Goal: Task Accomplishment & Management: Use online tool/utility

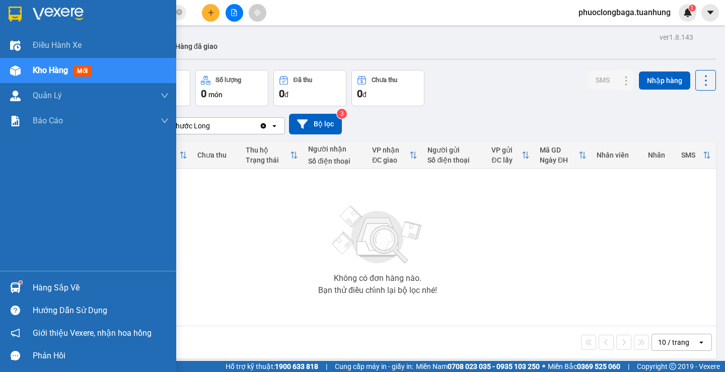
click at [54, 284] on div "Hàng sắp về" at bounding box center [101, 288] width 136 height 15
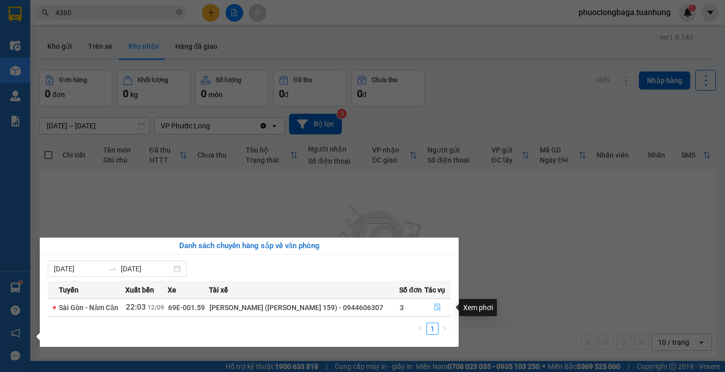
click at [428, 306] on button "button" at bounding box center [437, 308] width 25 height 16
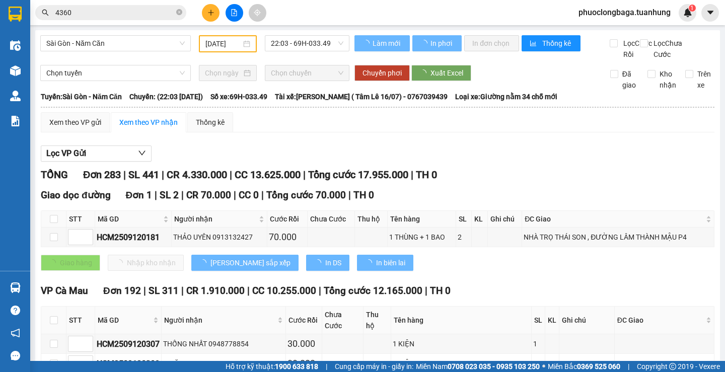
scroll to position [751, 0]
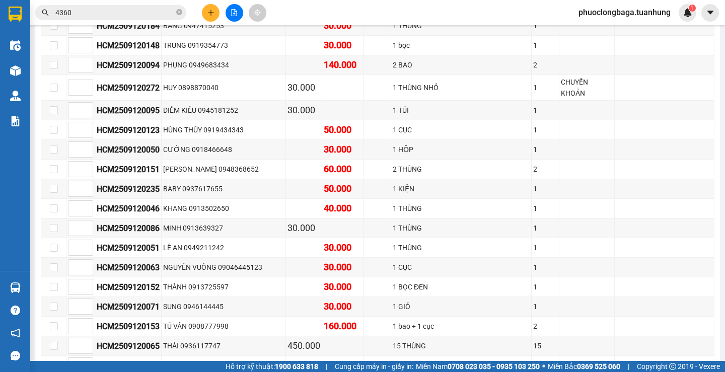
type input "[DATE]"
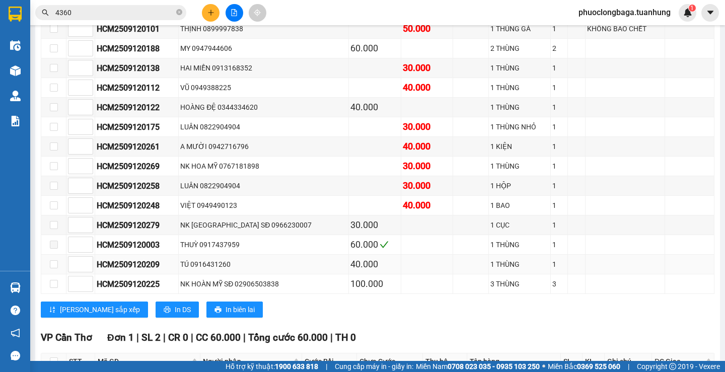
scroll to position [5838, 0]
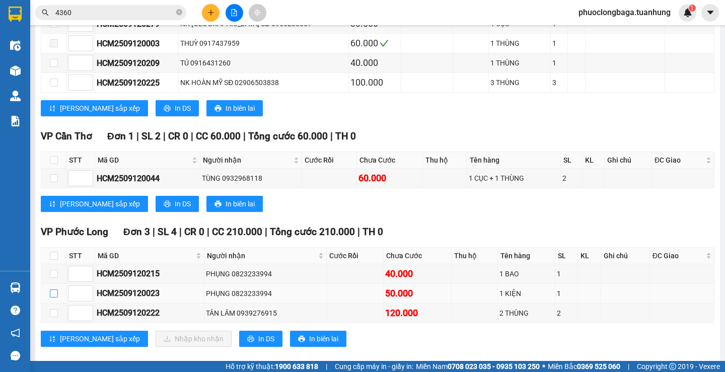
click at [52, 290] on input "checkbox" at bounding box center [54, 294] width 8 height 8
checkbox input "true"
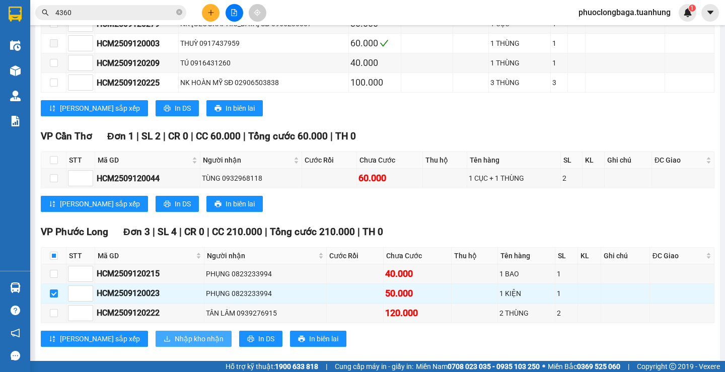
click at [175, 333] on span "Nhập kho nhận" at bounding box center [199, 338] width 49 height 11
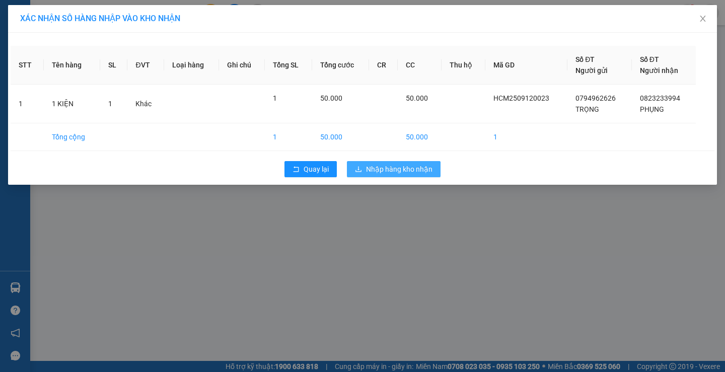
click at [393, 167] on span "Nhập hàng kho nhận" at bounding box center [399, 169] width 66 height 11
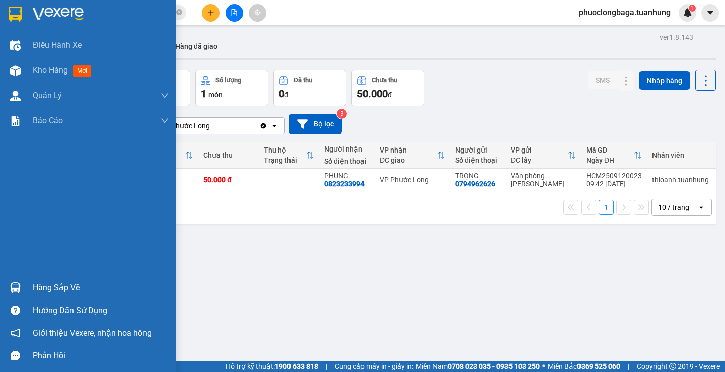
click at [45, 288] on div "Hàng sắp về" at bounding box center [101, 288] width 136 height 15
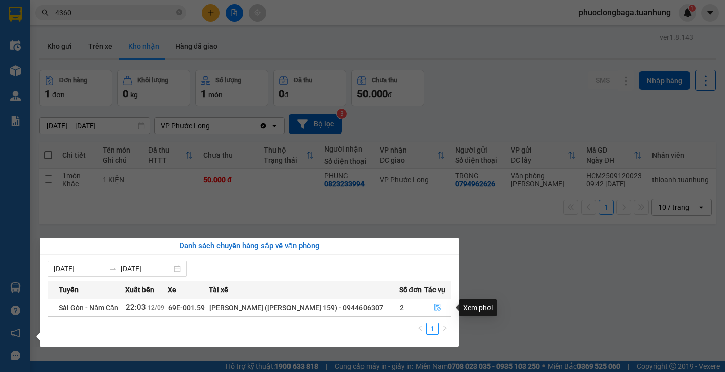
click at [431, 305] on button "button" at bounding box center [437, 308] width 25 height 16
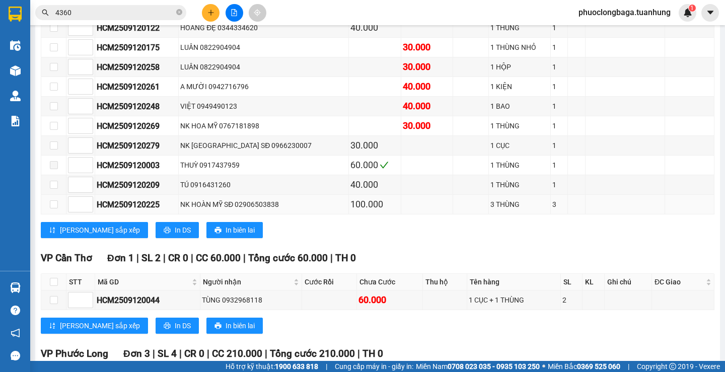
scroll to position [5968, 0]
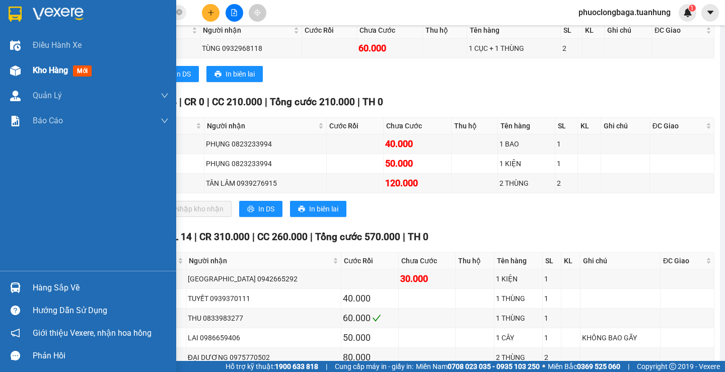
click at [46, 67] on span "Kho hàng" at bounding box center [50, 70] width 35 height 10
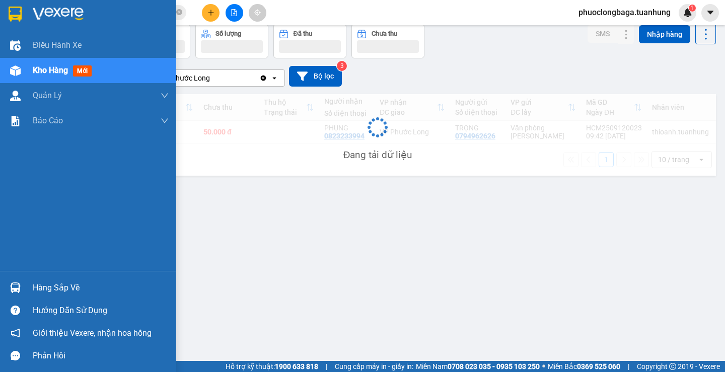
scroll to position [46, 0]
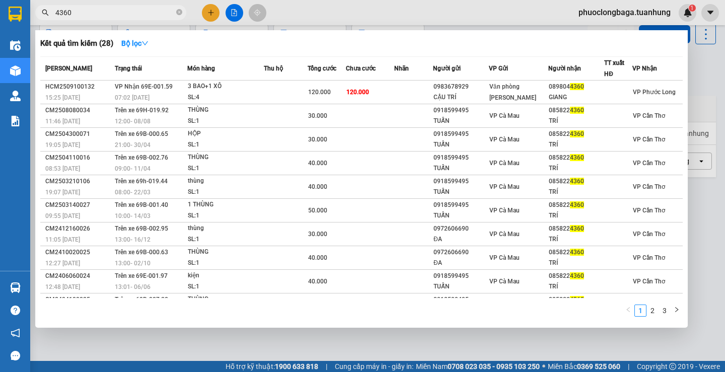
click at [101, 8] on input "4360" at bounding box center [114, 12] width 119 height 11
type input "4"
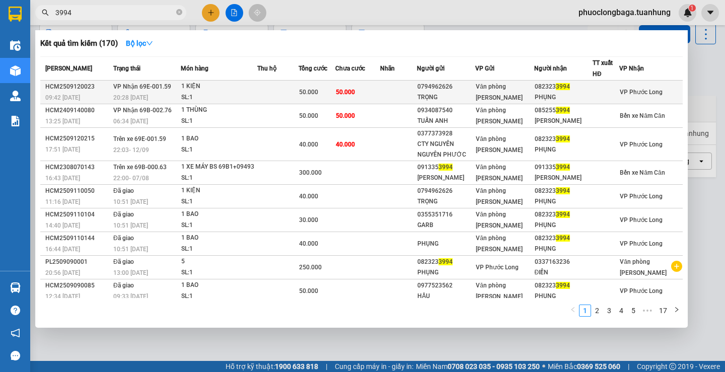
type input "3994"
click at [380, 91] on td "50.000" at bounding box center [357, 93] width 45 height 24
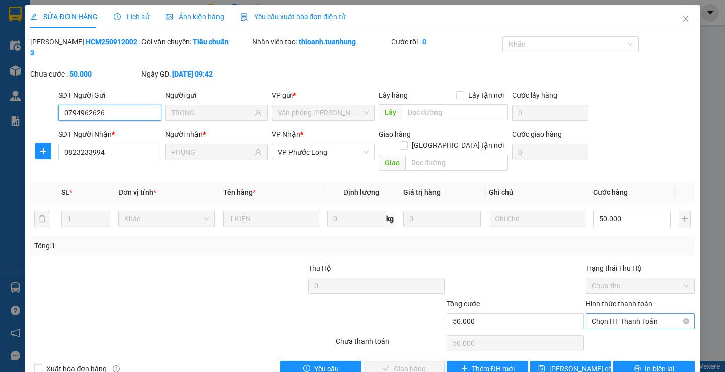
click at [664, 314] on span "Chọn HT Thanh Toán" at bounding box center [640, 321] width 97 height 15
click at [650, 314] on span "Chọn HT Thanh Toán" at bounding box center [640, 321] width 97 height 15
click at [671, 314] on span "Chọn HT Thanh Toán" at bounding box center [640, 321] width 97 height 15
click at [675, 314] on span "Chọn HT Thanh Toán" at bounding box center [640, 321] width 97 height 15
click at [631, 319] on div "Tại văn phòng" at bounding box center [634, 319] width 96 height 11
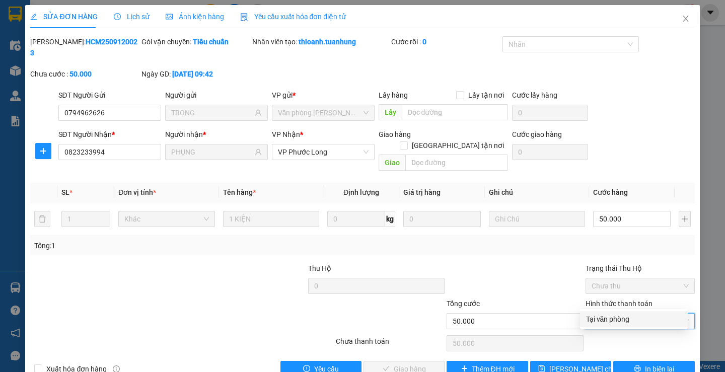
type input "0"
click at [413, 364] on span "Giao hàng" at bounding box center [410, 369] width 32 height 11
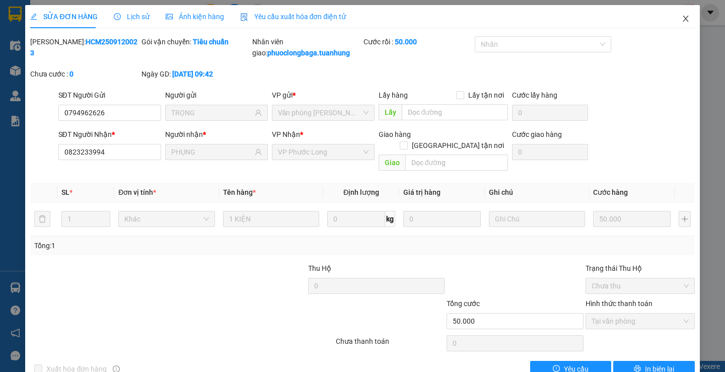
click at [683, 17] on icon "close" at bounding box center [686, 19] width 6 height 6
